Goal: Task Accomplishment & Management: Use online tool/utility

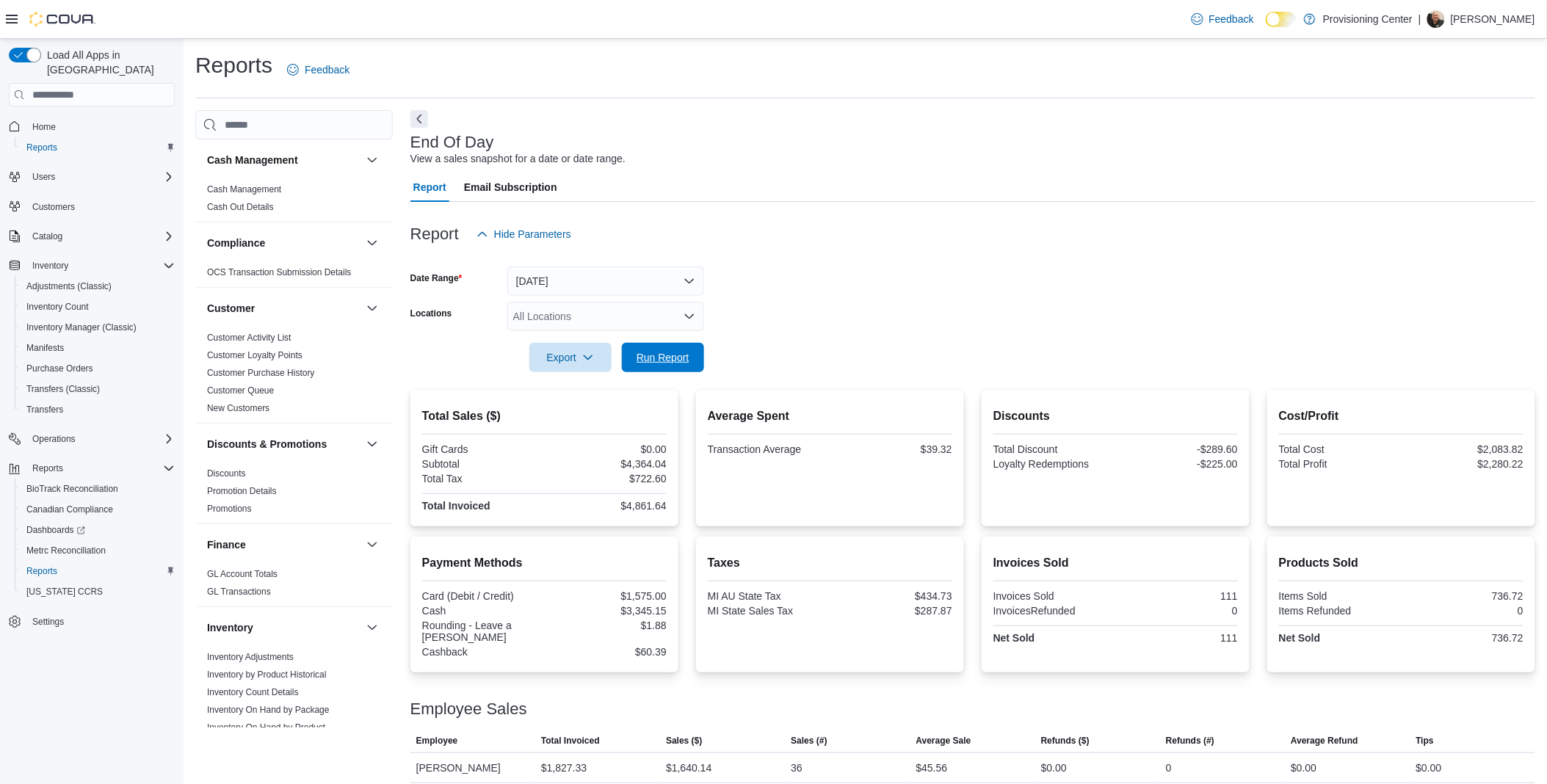
drag, startPoint x: 658, startPoint y: 360, endPoint x: 744, endPoint y: 245, distance: 143.6
click at [658, 360] on span "Run Report" at bounding box center [663, 357] width 53 height 14
click at [637, 357] on span "Run Report" at bounding box center [663, 356] width 53 height 14
